Goal: Task Accomplishment & Management: Manage account settings

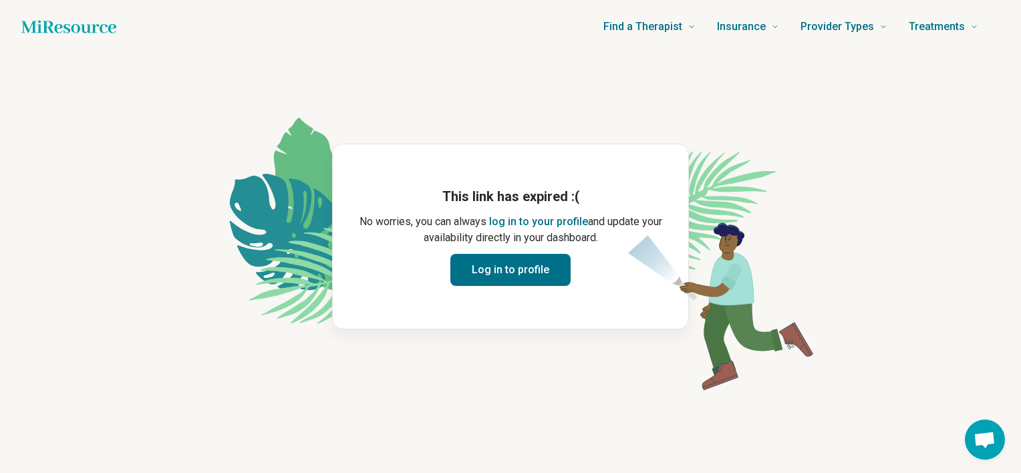
click at [543, 276] on button "Log in to profile" at bounding box center [510, 270] width 120 height 32
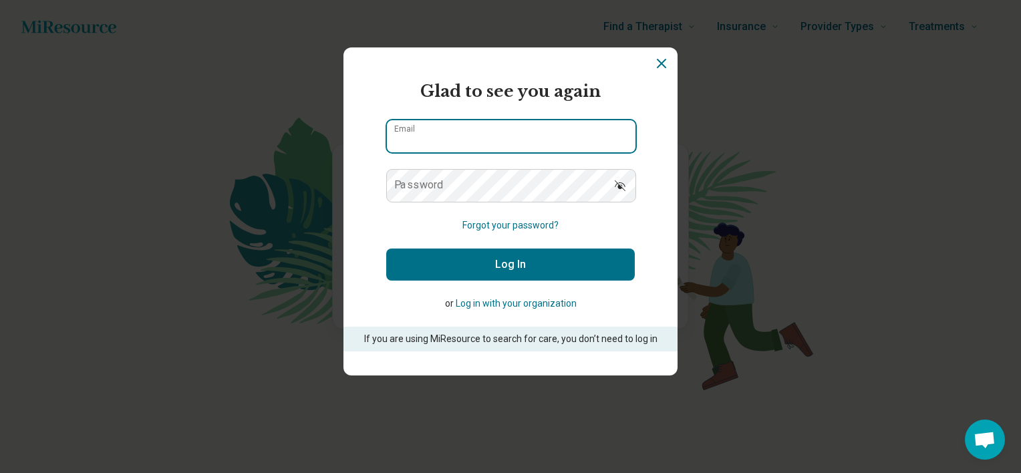
click at [475, 147] on input "Email" at bounding box center [511, 136] width 249 height 32
type input "**********"
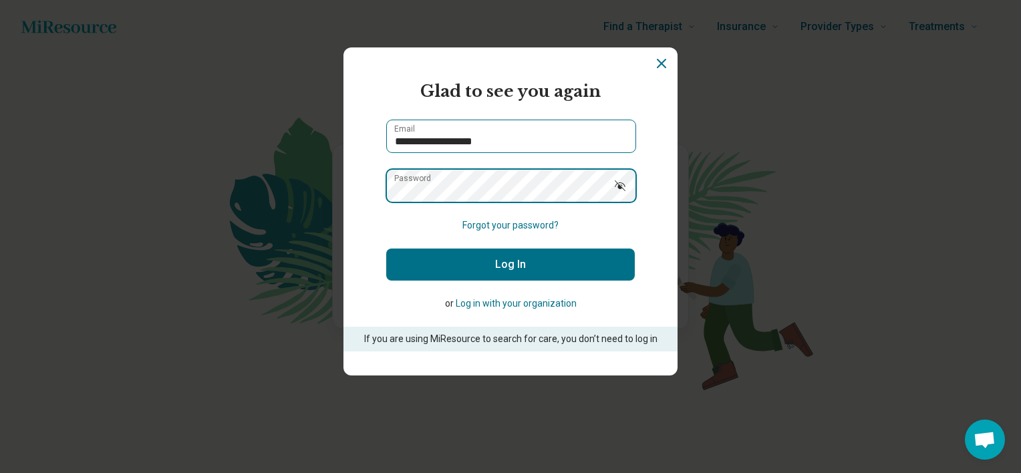
click at [386, 249] on button "Log In" at bounding box center [510, 265] width 249 height 32
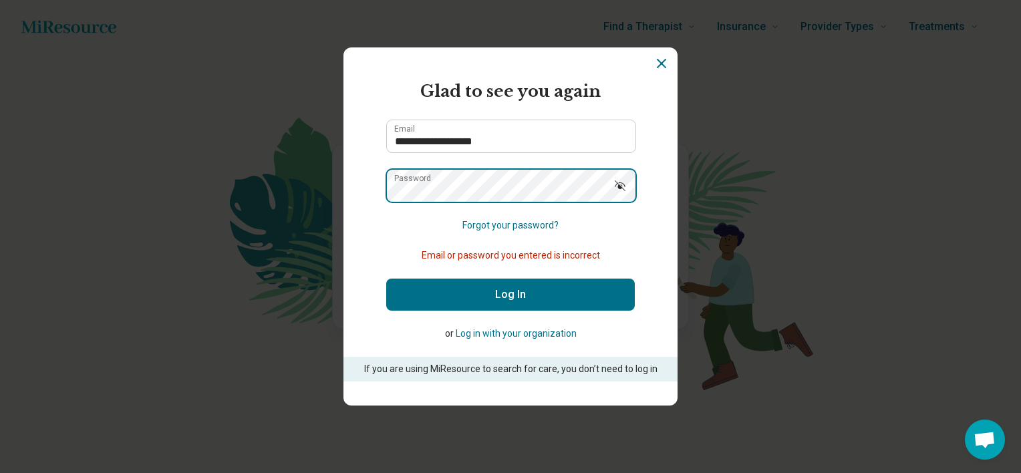
click at [386, 279] on button "Log In" at bounding box center [510, 295] width 249 height 32
click at [501, 297] on button "Log In" at bounding box center [510, 295] width 249 height 32
click at [658, 65] on icon "Dismiss" at bounding box center [662, 63] width 16 height 16
